Goal: Task Accomplishment & Management: Complete application form

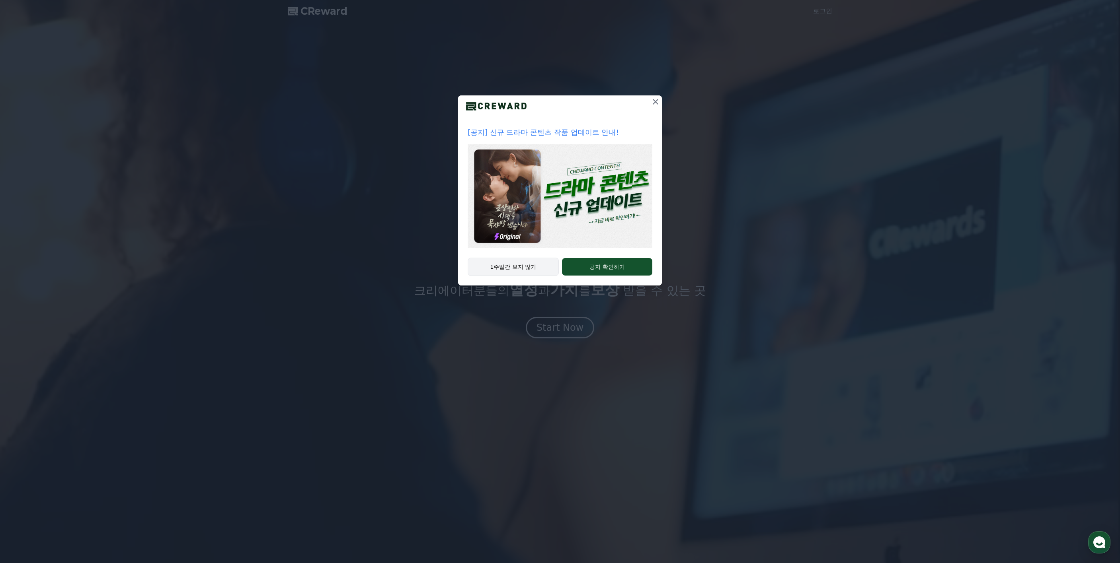
click at [500, 267] on button "1주일간 보지 않기" at bounding box center [512, 267] width 91 height 18
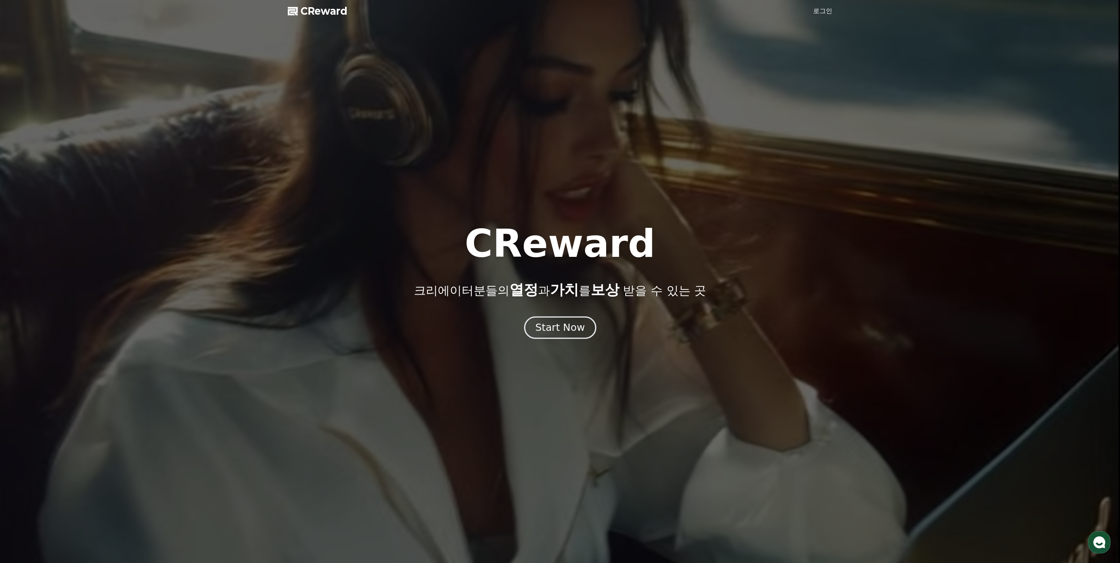
click at [543, 328] on div "Start Now" at bounding box center [559, 328] width 49 height 14
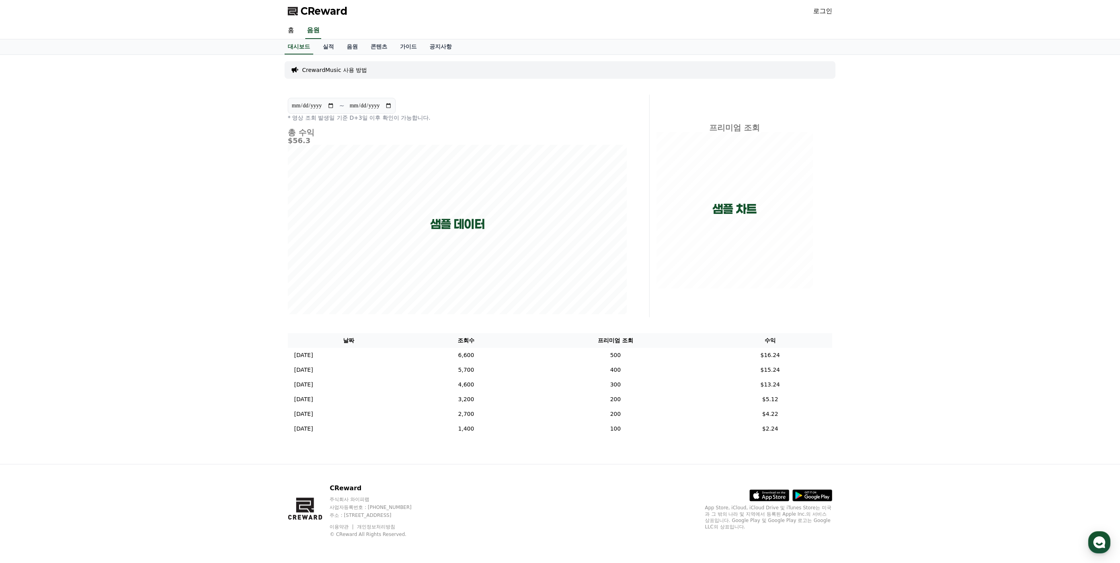
click at [825, 12] on link "로그인" at bounding box center [822, 11] width 19 height 10
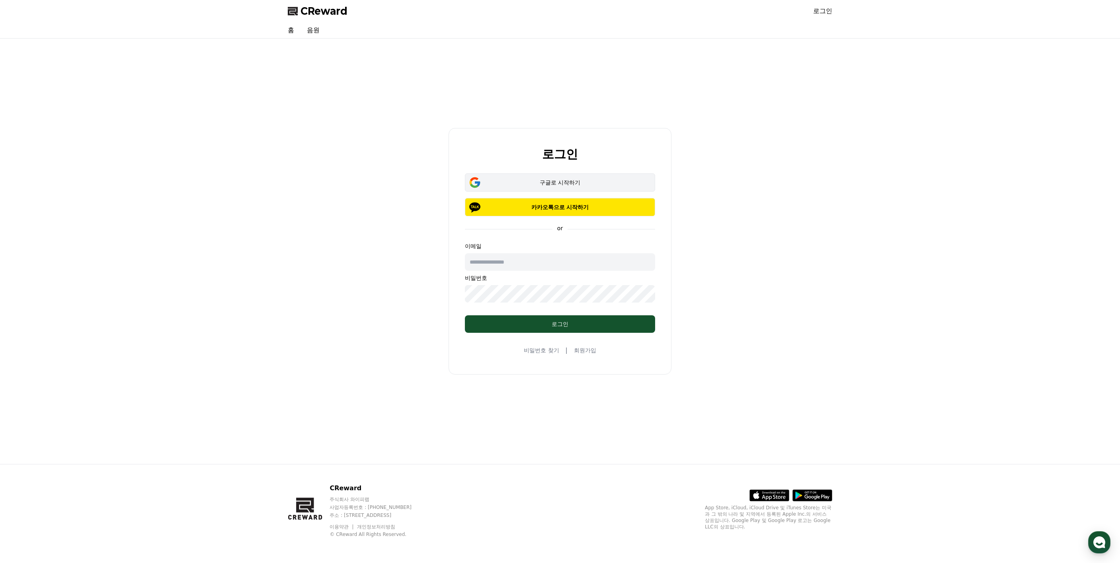
click at [542, 187] on button "구글로 시작하기" at bounding box center [560, 182] width 190 height 18
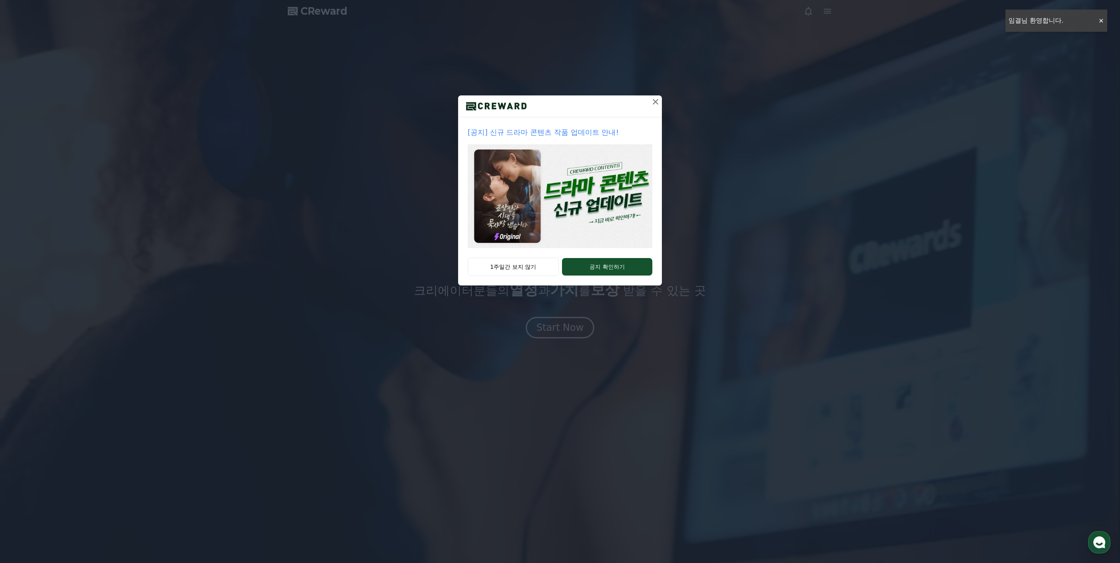
click at [652, 102] on icon at bounding box center [656, 102] width 10 height 10
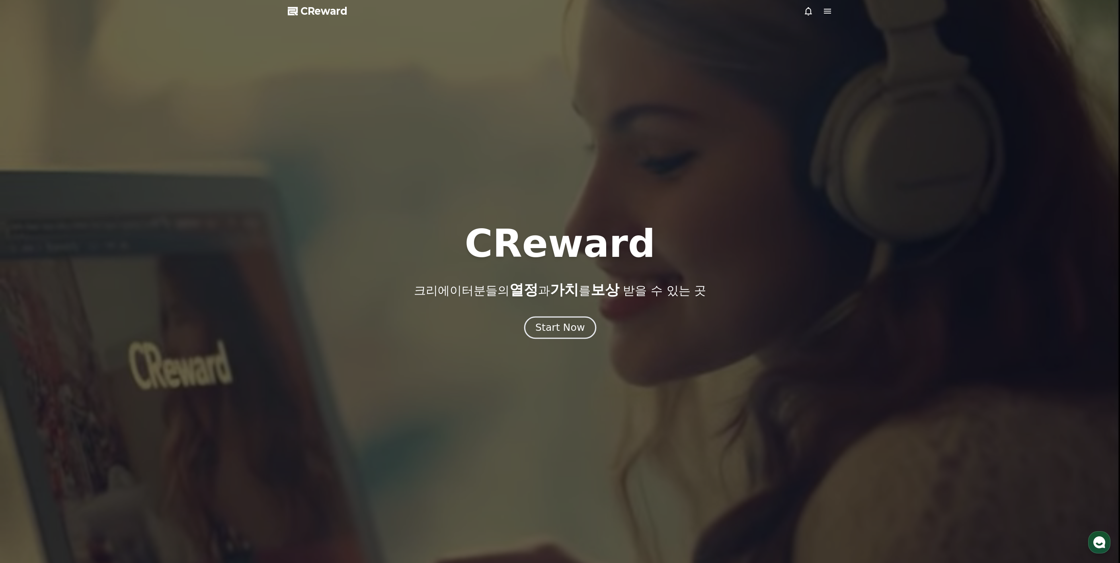
click at [549, 326] on div "Start Now" at bounding box center [559, 328] width 49 height 14
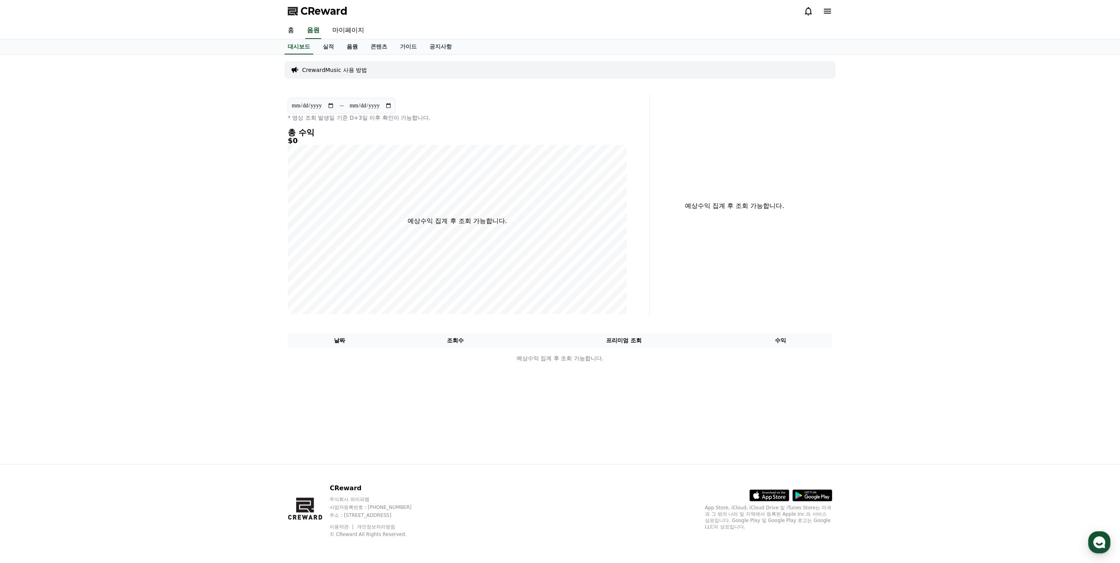
click at [353, 49] on link "음원" at bounding box center [352, 46] width 24 height 15
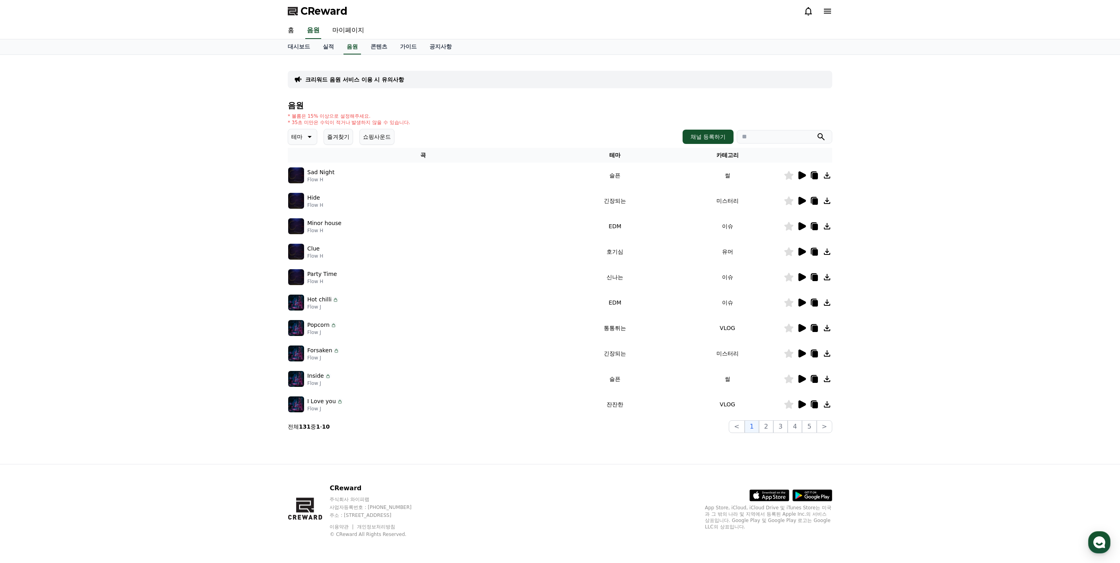
click at [801, 174] on icon at bounding box center [802, 175] width 8 height 8
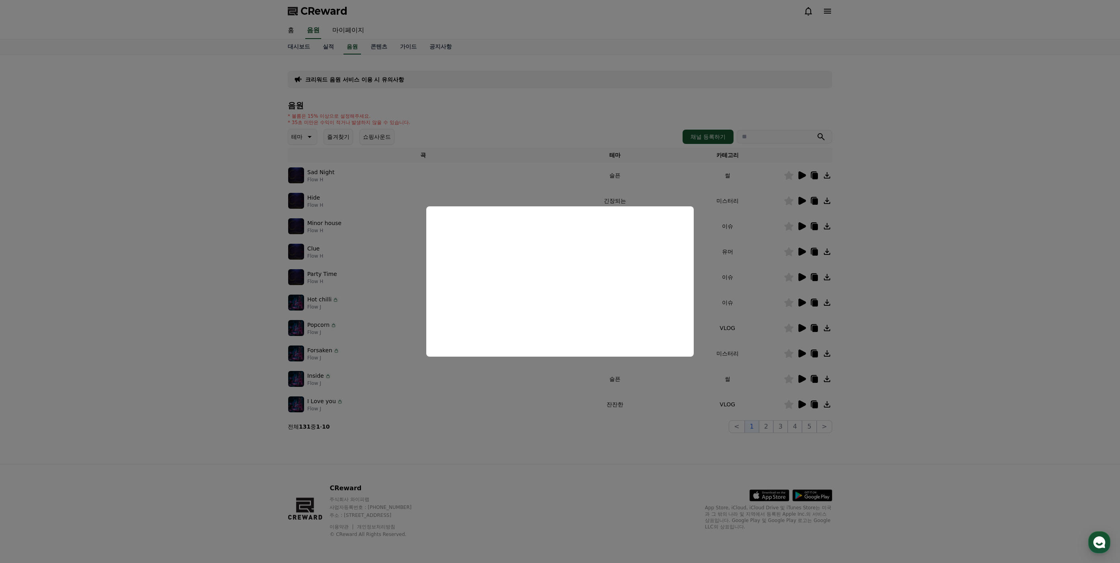
click at [954, 264] on button "close modal" at bounding box center [560, 281] width 1120 height 563
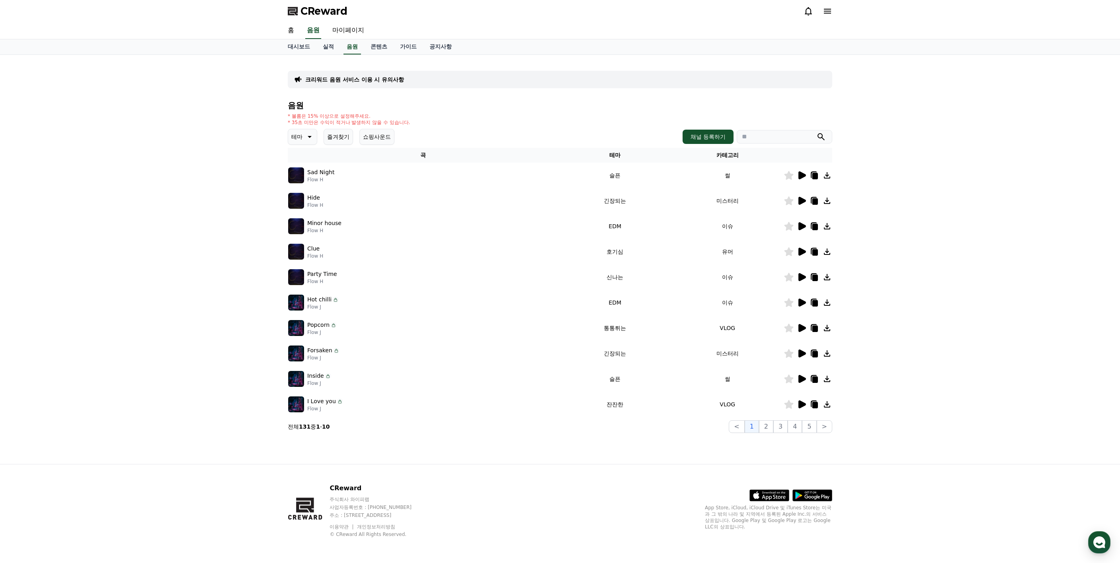
click at [802, 227] on icon at bounding box center [802, 226] width 8 height 8
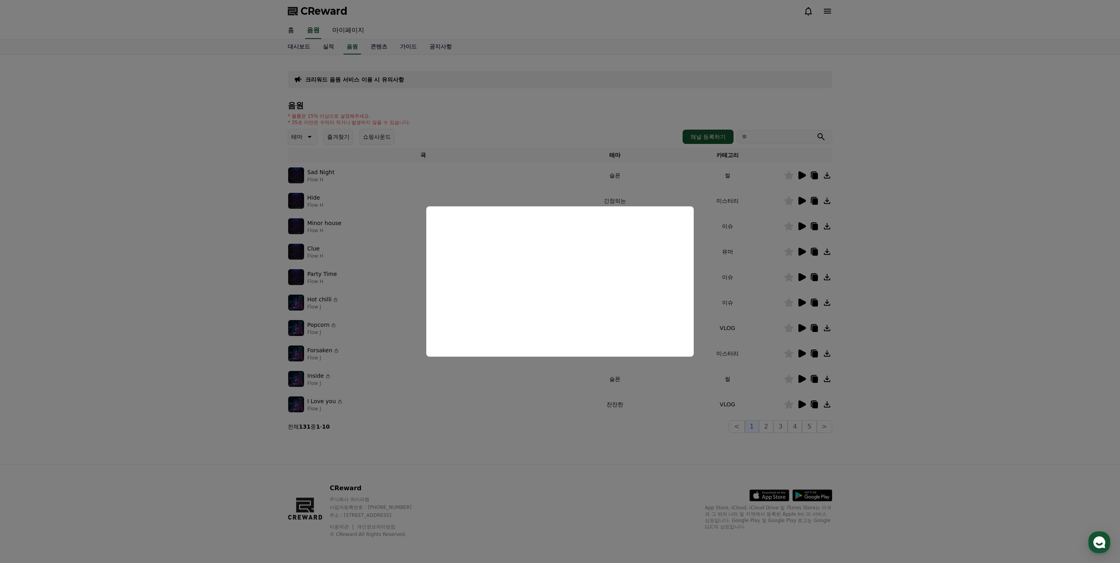
click at [946, 340] on button "close modal" at bounding box center [560, 281] width 1120 height 563
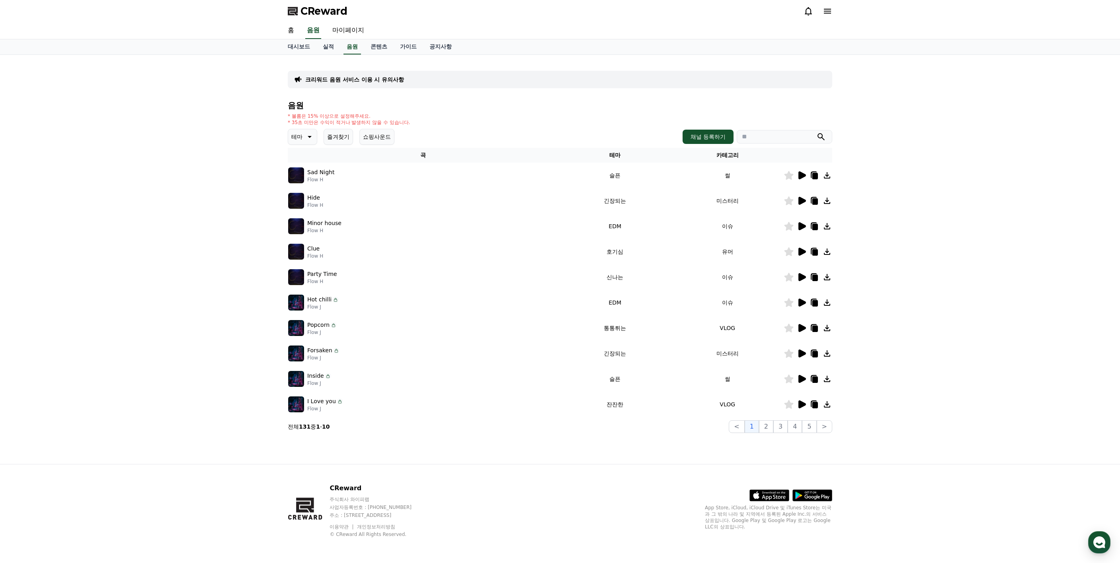
click at [803, 324] on icon at bounding box center [802, 328] width 10 height 10
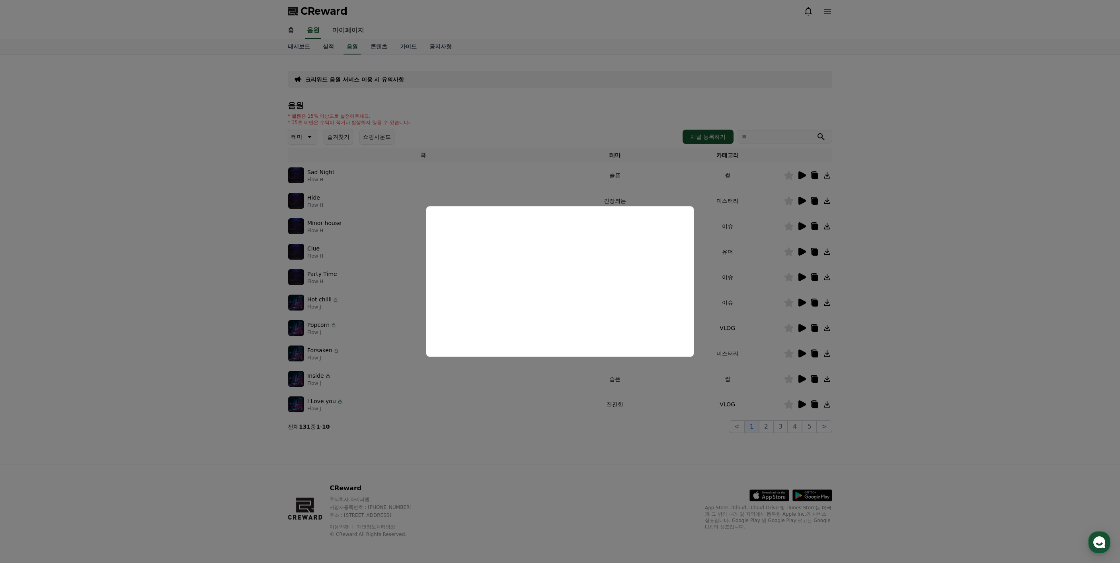
click at [993, 312] on button "close modal" at bounding box center [560, 281] width 1120 height 563
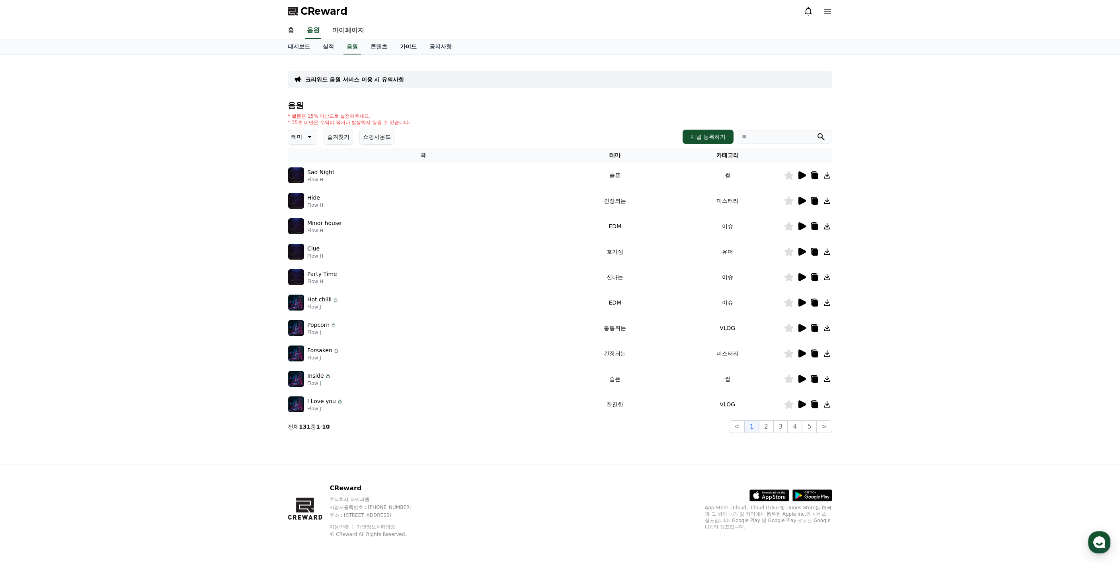
click at [403, 45] on link "가이드" at bounding box center [407, 46] width 29 height 15
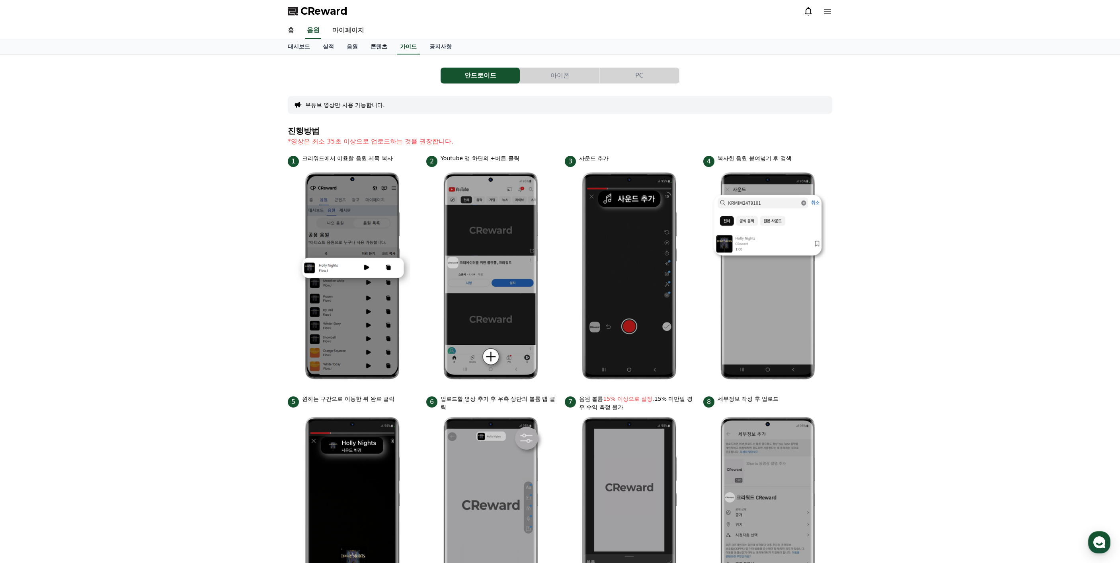
click at [386, 47] on link "콘텐츠" at bounding box center [378, 46] width 29 height 15
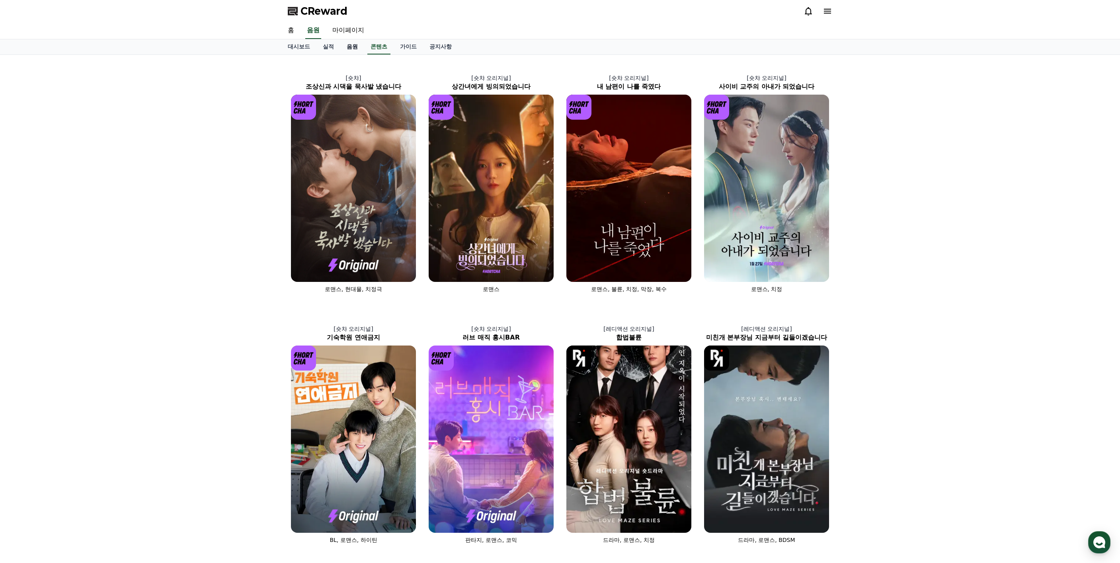
click at [347, 42] on link "음원" at bounding box center [352, 46] width 24 height 15
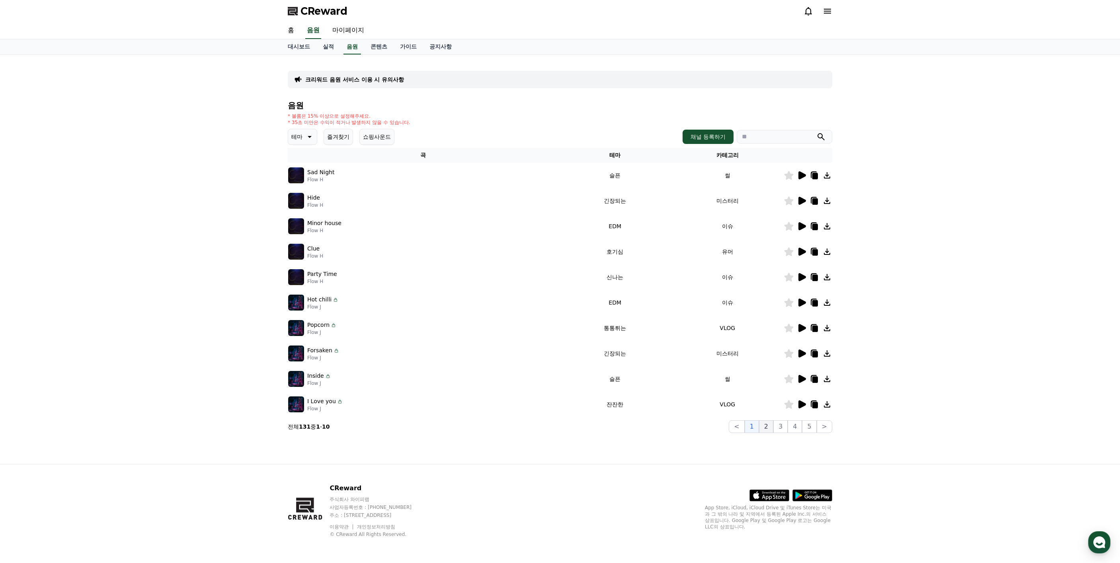
click at [772, 430] on button "2" at bounding box center [766, 427] width 14 height 13
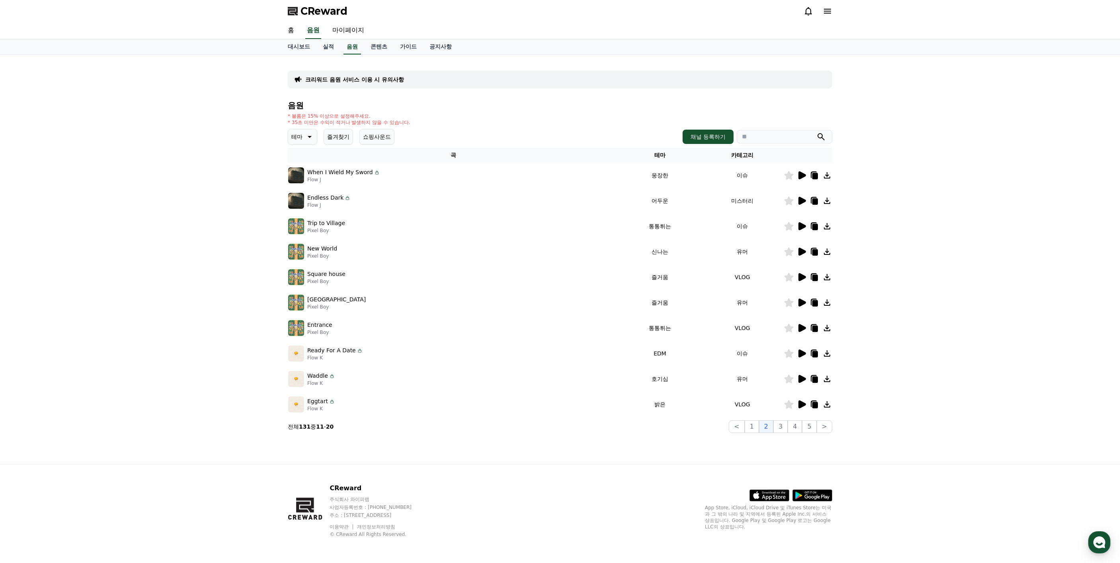
click at [799, 300] on icon at bounding box center [802, 303] width 8 height 8
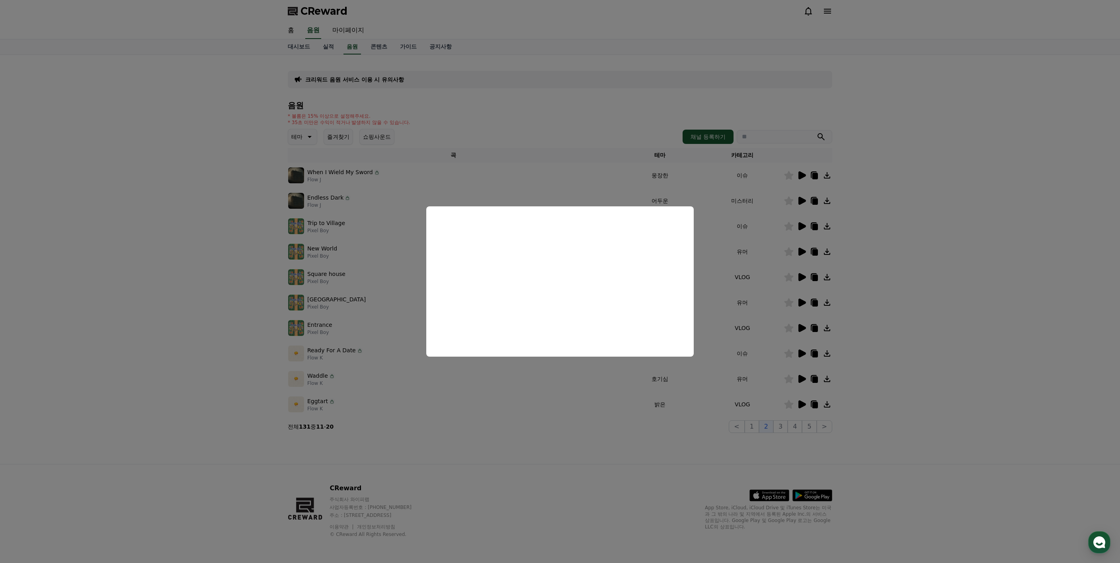
click at [915, 390] on button "close modal" at bounding box center [560, 281] width 1120 height 563
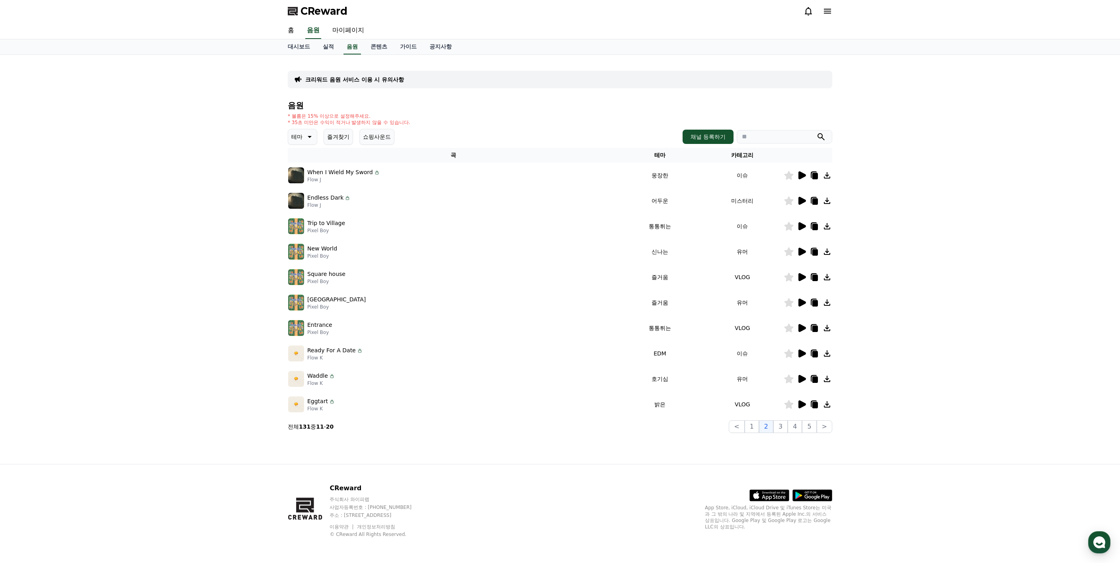
click at [801, 251] on icon at bounding box center [802, 252] width 8 height 8
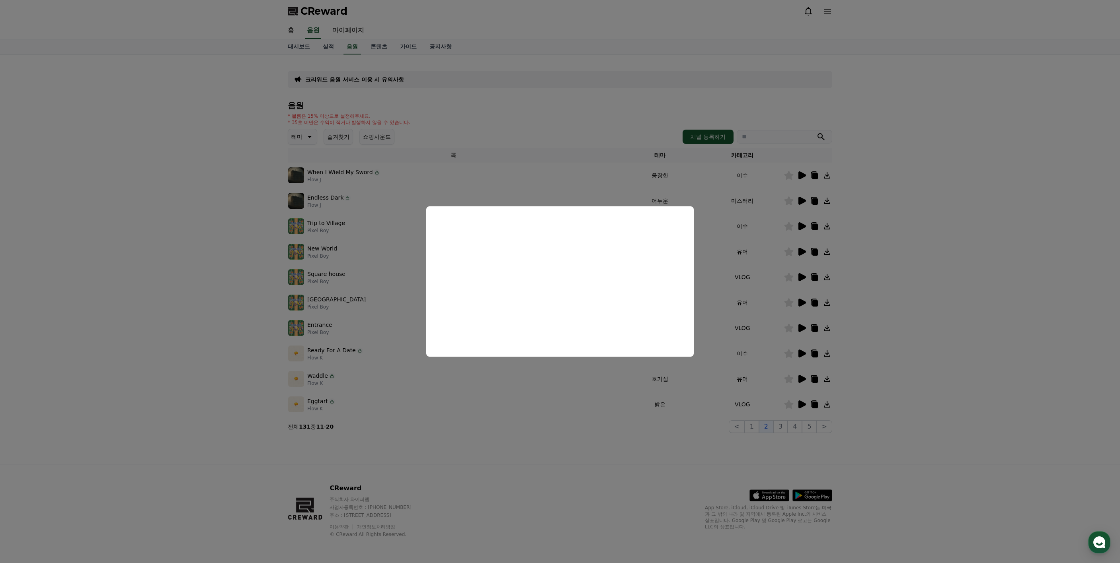
click at [1030, 314] on button "close modal" at bounding box center [560, 281] width 1120 height 563
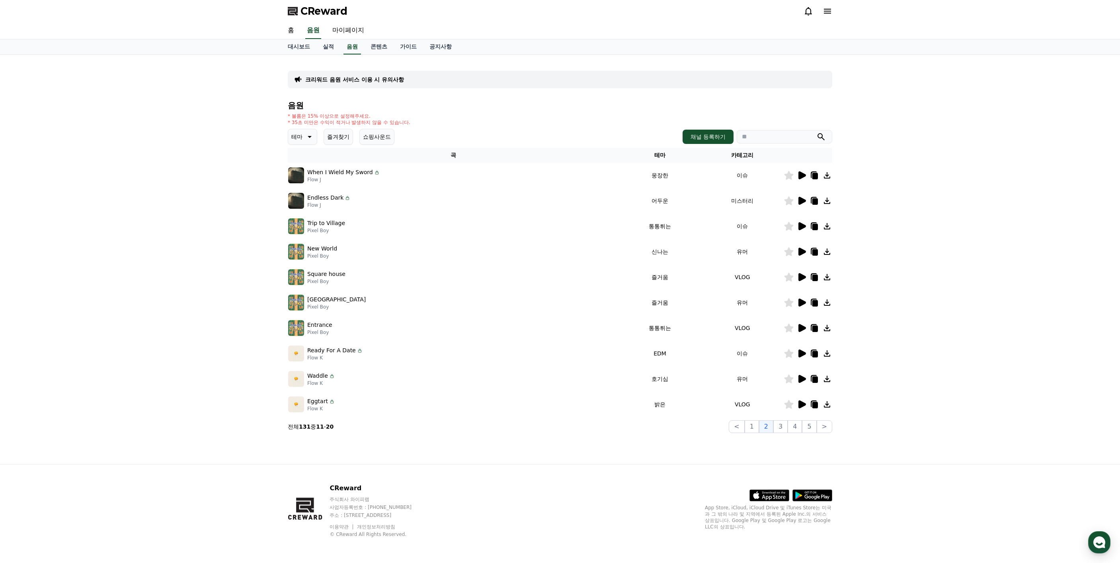
click at [799, 178] on icon at bounding box center [802, 175] width 8 height 8
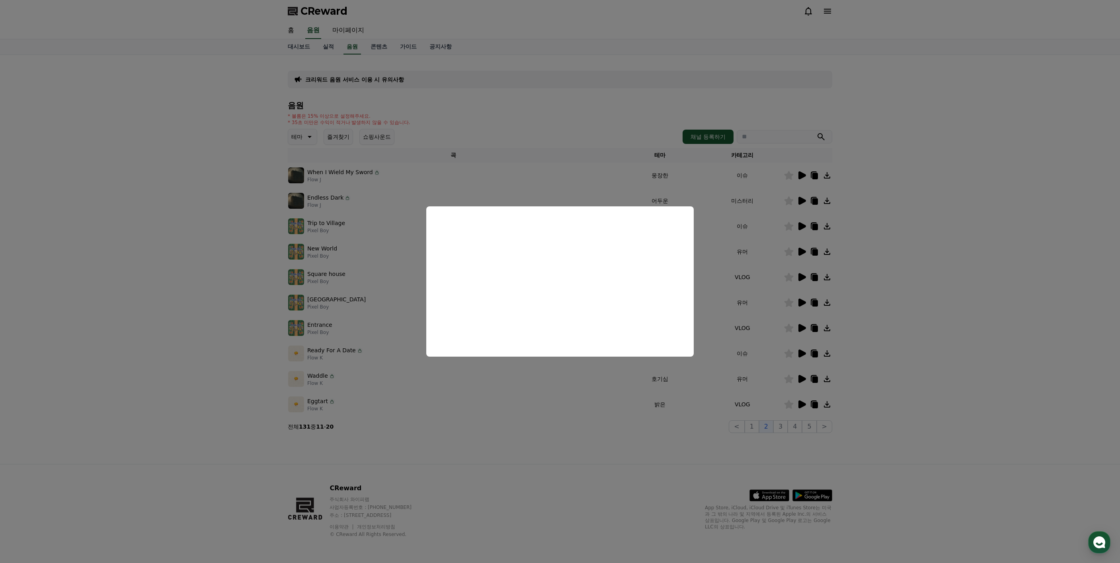
click at [937, 325] on button "close modal" at bounding box center [560, 281] width 1120 height 563
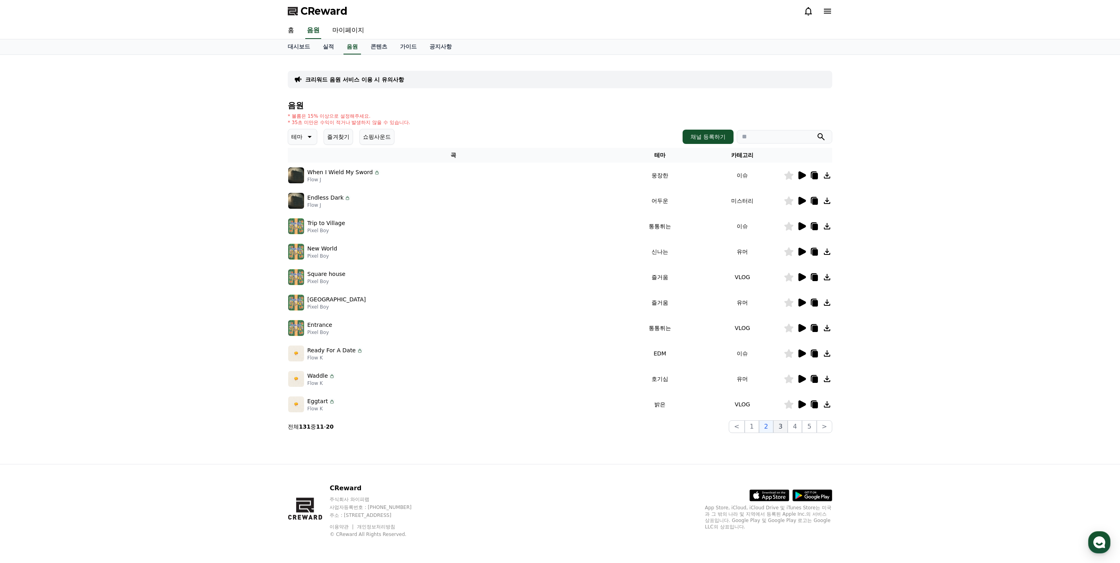
click at [782, 427] on button "3" at bounding box center [780, 427] width 14 height 13
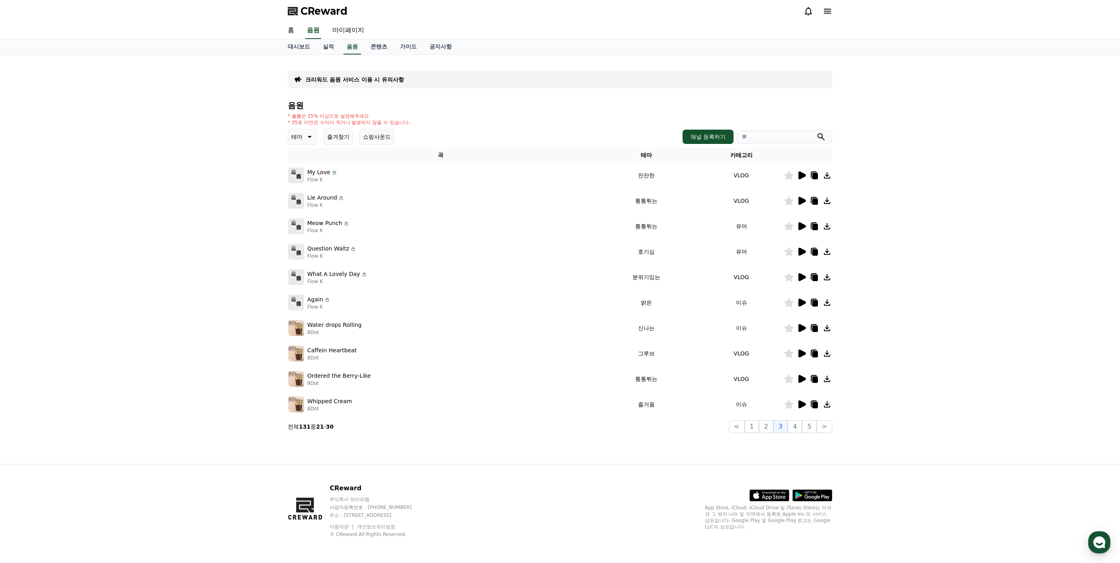
click at [801, 252] on icon at bounding box center [802, 252] width 8 height 8
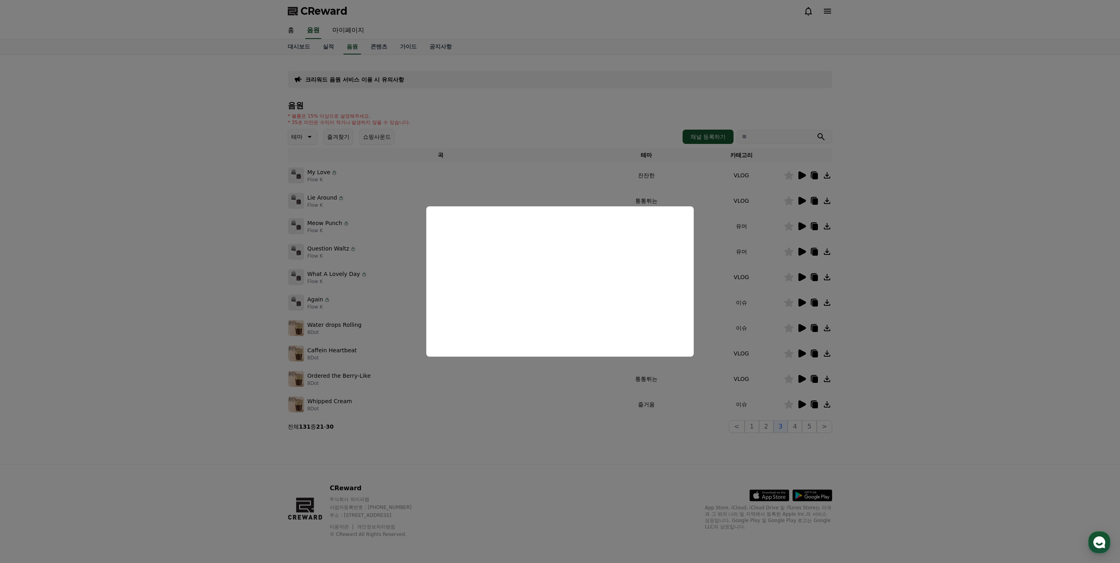
click at [931, 296] on button "close modal" at bounding box center [560, 281] width 1120 height 563
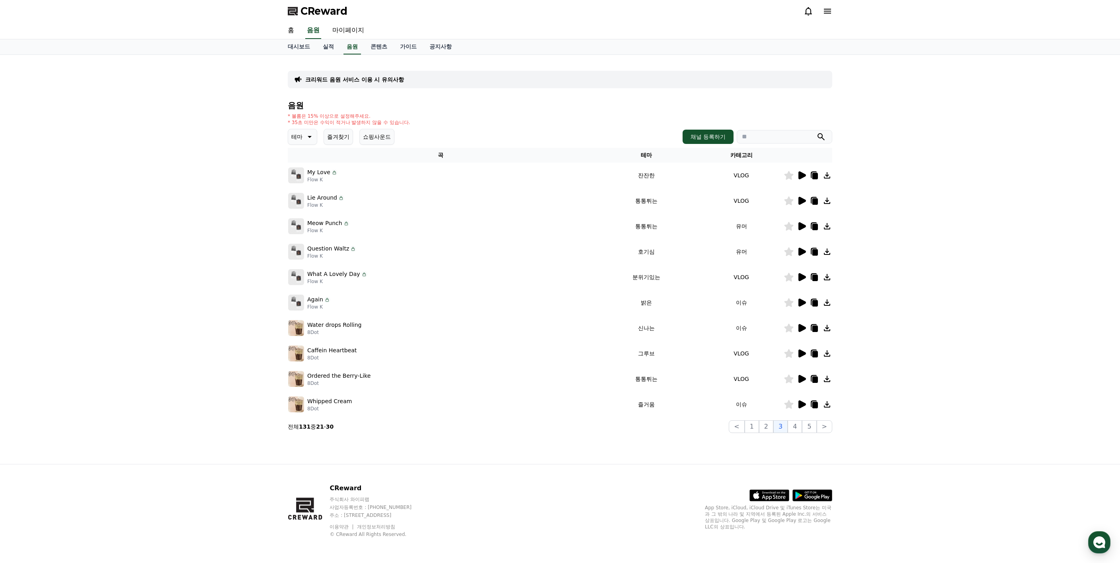
click at [805, 352] on icon at bounding box center [802, 354] width 10 height 10
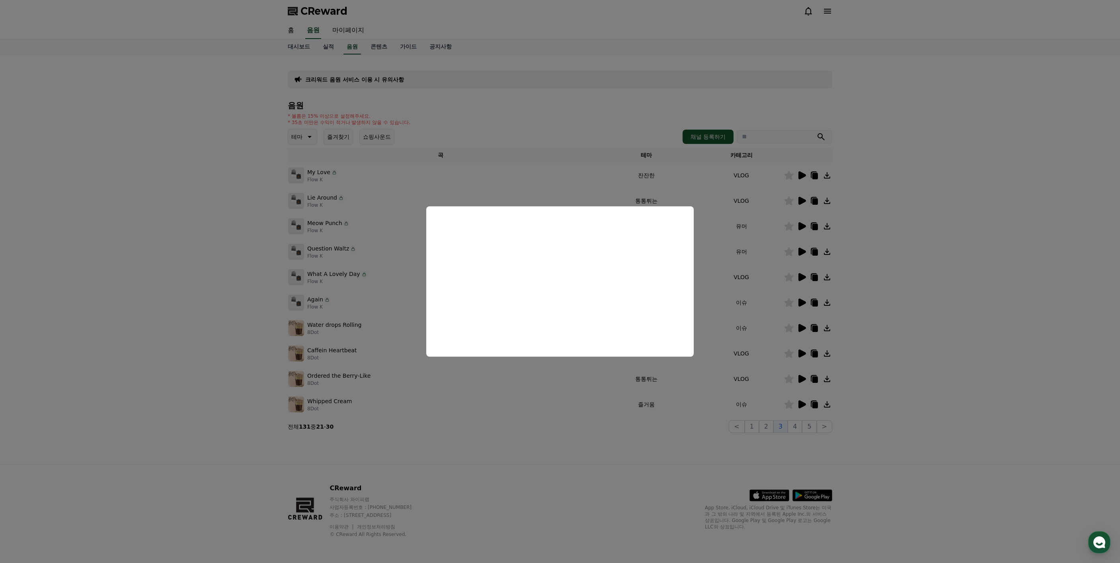
click at [908, 355] on button "close modal" at bounding box center [560, 281] width 1120 height 563
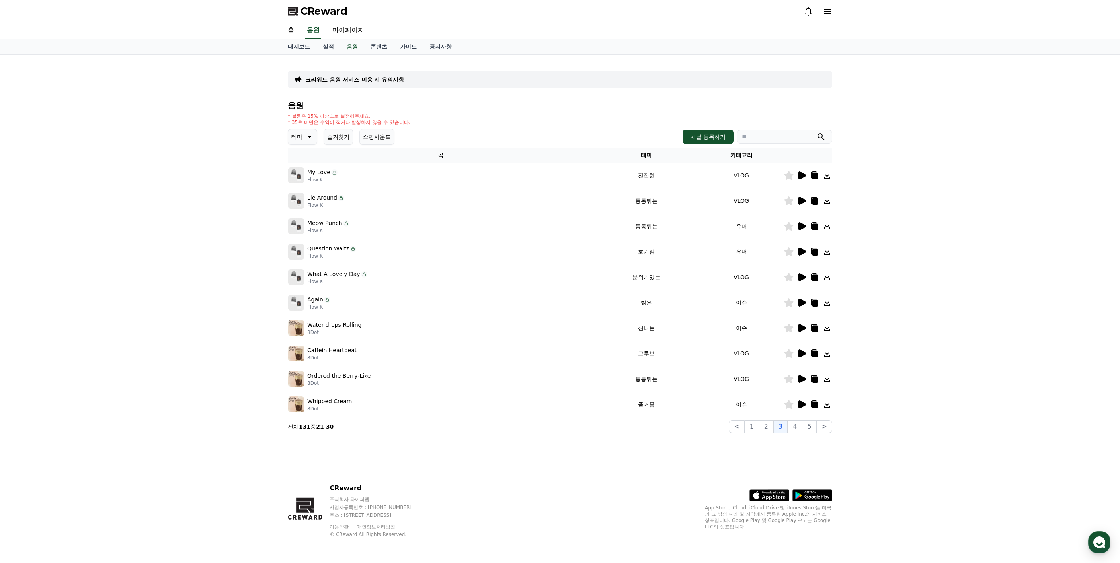
click at [803, 379] on icon at bounding box center [802, 379] width 8 height 8
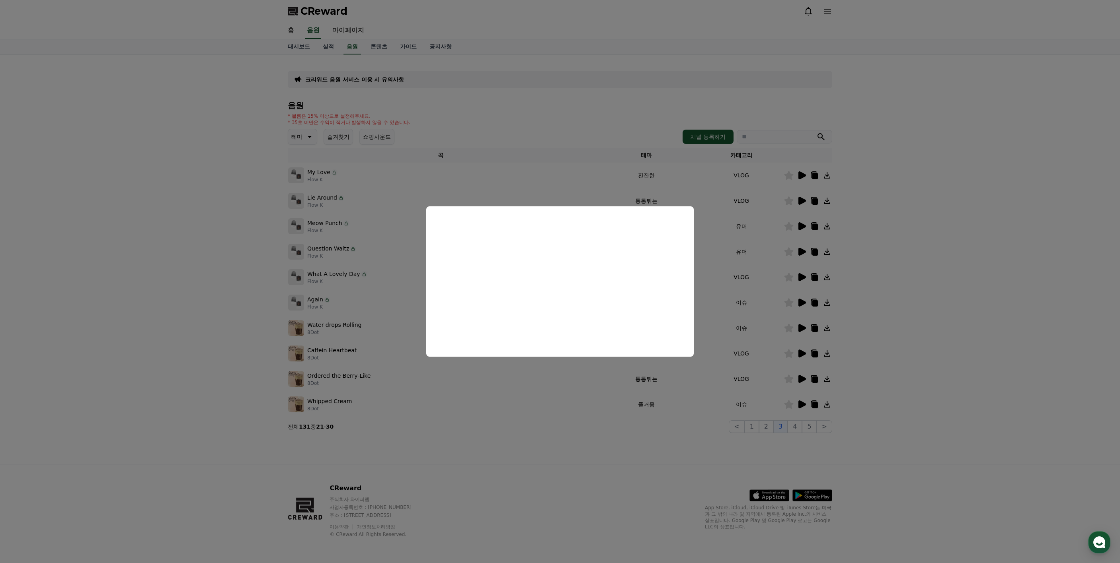
click at [934, 395] on button "close modal" at bounding box center [560, 281] width 1120 height 563
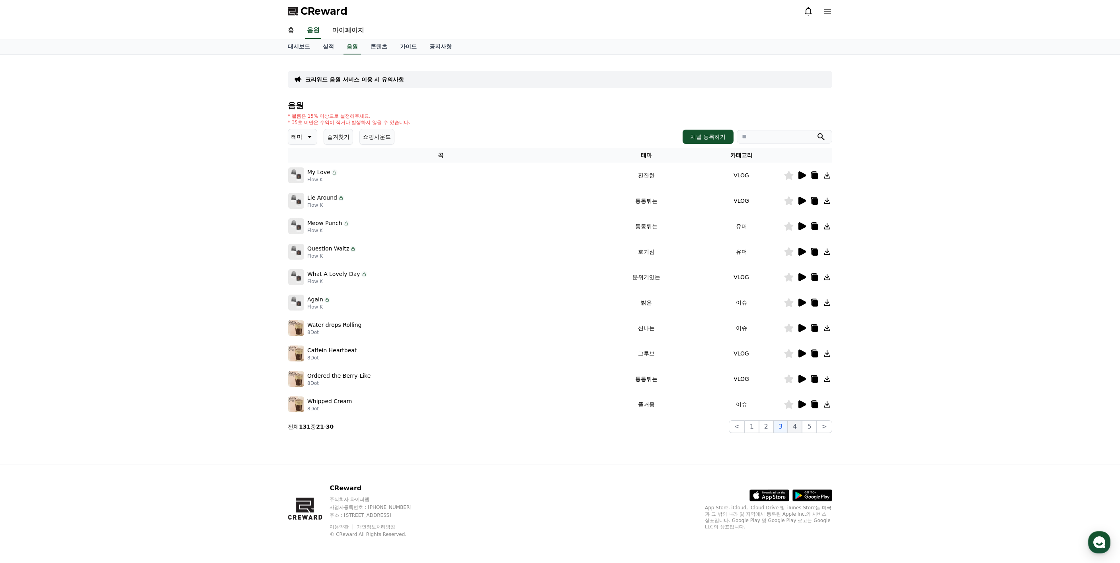
click at [799, 425] on button "4" at bounding box center [794, 427] width 14 height 13
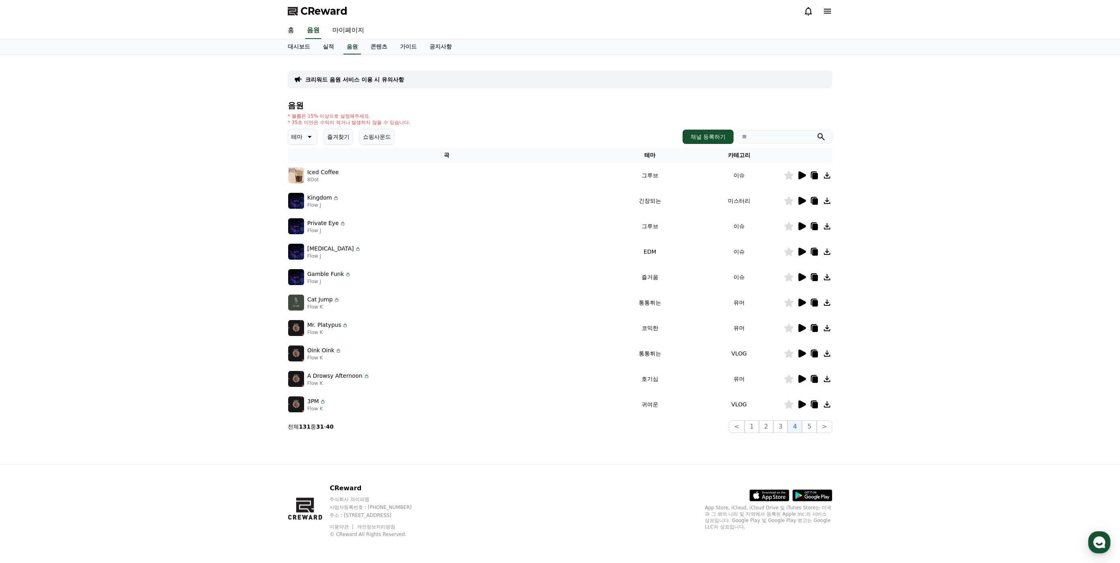
click at [802, 253] on icon at bounding box center [802, 252] width 8 height 8
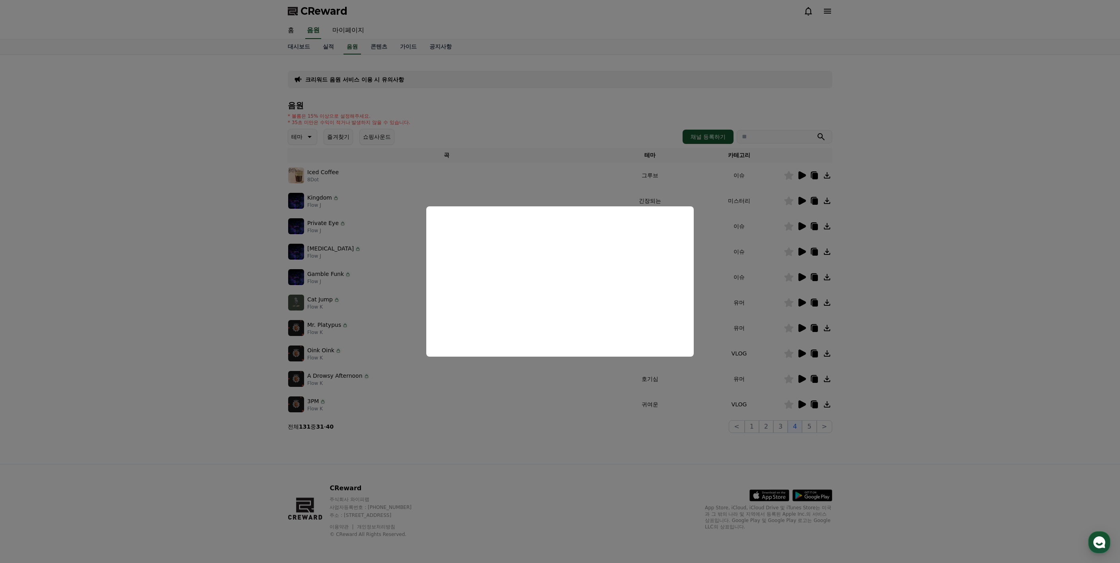
click at [919, 306] on button "close modal" at bounding box center [560, 281] width 1120 height 563
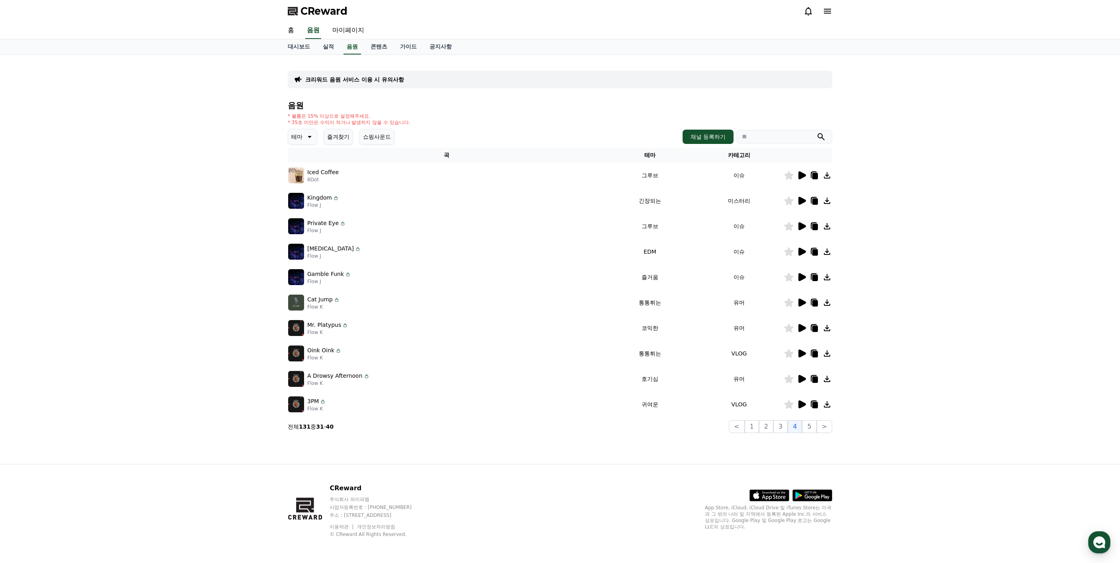
click at [828, 253] on icon at bounding box center [827, 252] width 10 height 10
click at [697, 139] on button "채널 등록하기" at bounding box center [707, 137] width 51 height 14
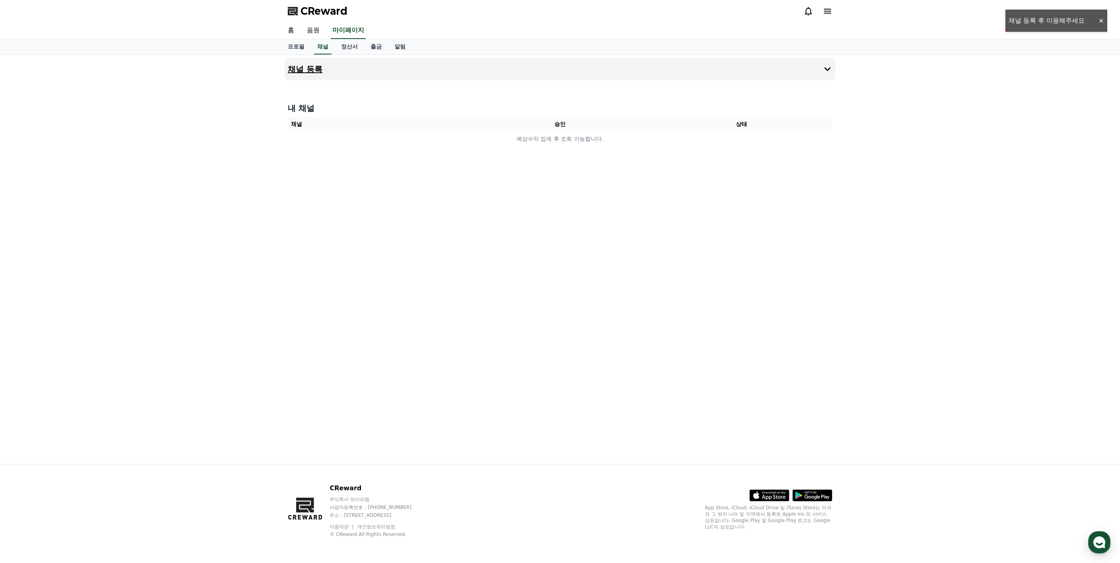
click at [409, 73] on button "채널 등록" at bounding box center [559, 69] width 551 height 22
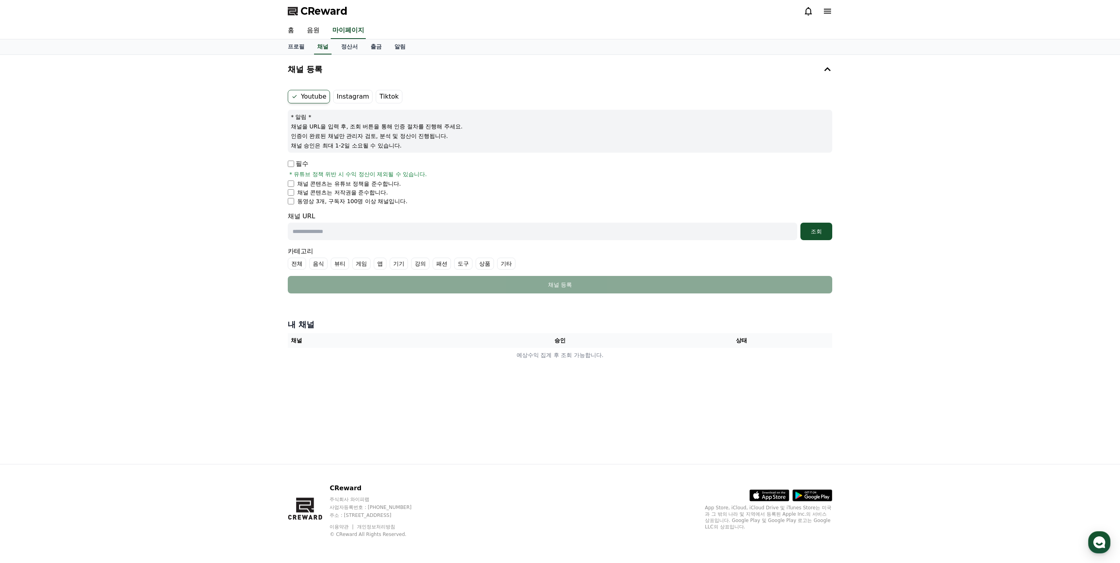
drag, startPoint x: 305, startPoint y: 127, endPoint x: 376, endPoint y: 144, distance: 73.7
click at [376, 144] on div "* 알림 * 채널을 URL을 입력 후, 조회 버튼을 통해 인증 절차를 진행해 주세요. 인증이 완료된 채널만 관리자 검토, 분석 및 정산이 진행…" at bounding box center [560, 131] width 544 height 43
click at [376, 144] on p "채널 승인은 최대 1-2일 소요될 수 있습니다." at bounding box center [560, 146] width 538 height 8
drag, startPoint x: 333, startPoint y: 201, endPoint x: 407, endPoint y: 205, distance: 74.9
click at [407, 205] on li "동영상 3개, 구독자 100명 이상 채널입니다." at bounding box center [560, 201] width 544 height 8
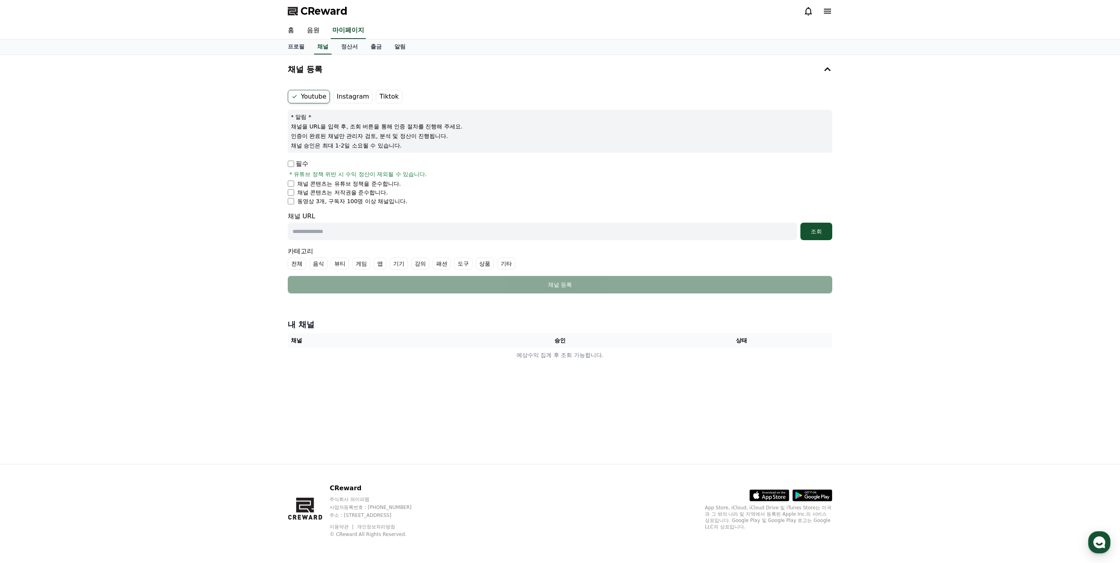
click at [407, 204] on li "동영상 3개, 구독자 100명 이상 채널입니다." at bounding box center [560, 201] width 544 height 8
click at [343, 127] on p "채널을 URL을 입력 후, 조회 버튼을 통해 인증 절차를 진행해 주세요." at bounding box center [560, 127] width 538 height 8
drag, startPoint x: 321, startPoint y: 129, endPoint x: 359, endPoint y: 129, distance: 37.8
click at [359, 129] on p "채널을 URL을 입력 후, 조회 버튼을 통해 인증 절차를 진행해 주세요." at bounding box center [560, 127] width 538 height 8
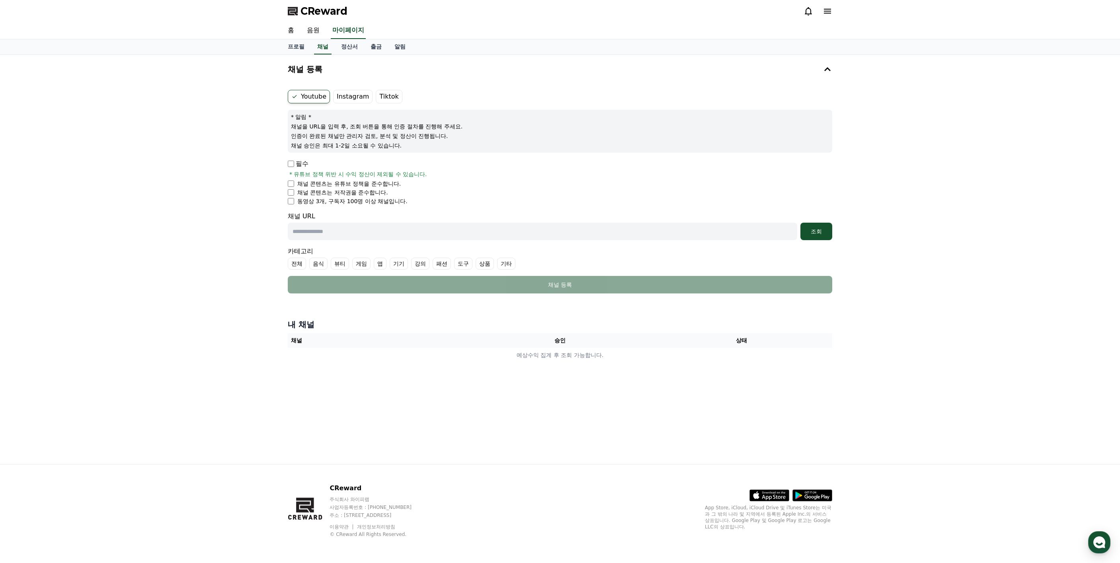
click at [359, 129] on p "채널을 URL을 입력 후, 조회 버튼을 통해 인증 절차를 진행해 주세요." at bounding box center [560, 127] width 538 height 8
